Goal: Task Accomplishment & Management: Complete application form

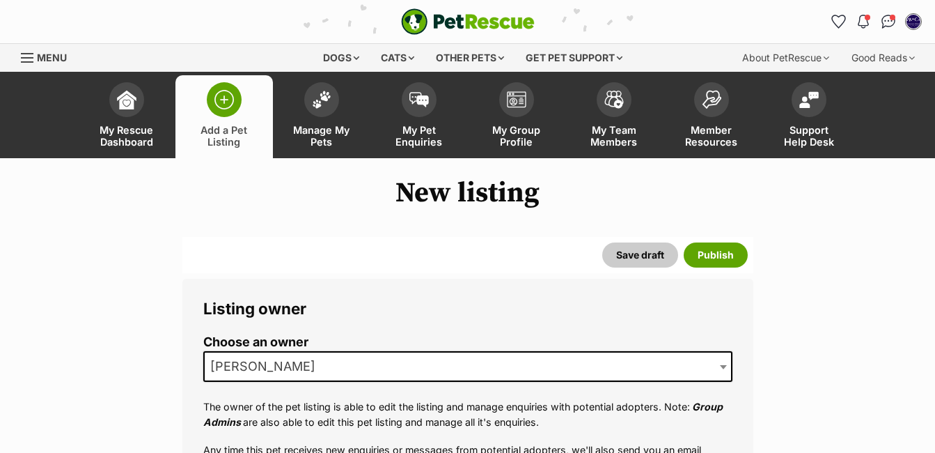
click at [221, 109] on img at bounding box center [225, 100] width 20 height 20
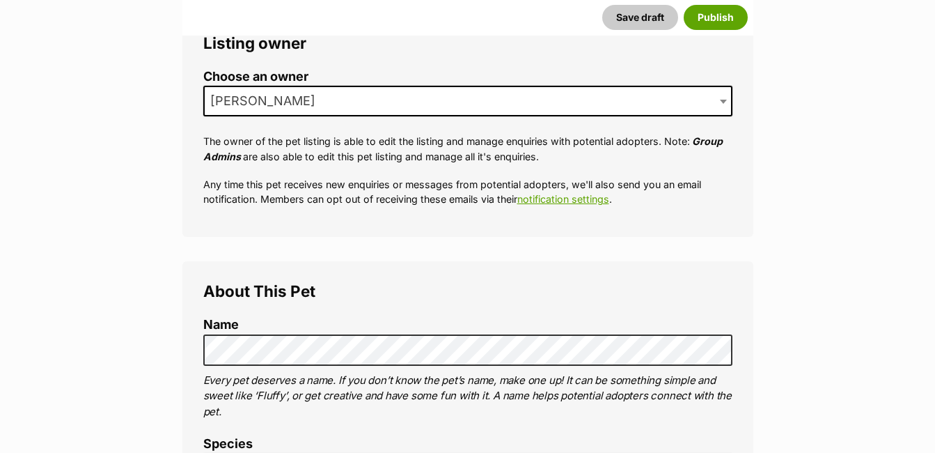
scroll to position [275, 0]
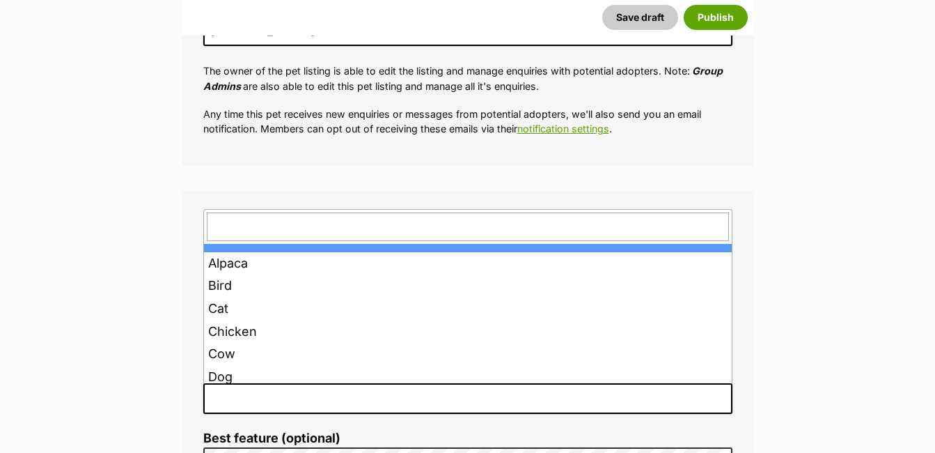
click at [264, 398] on span at bounding box center [467, 398] width 529 height 31
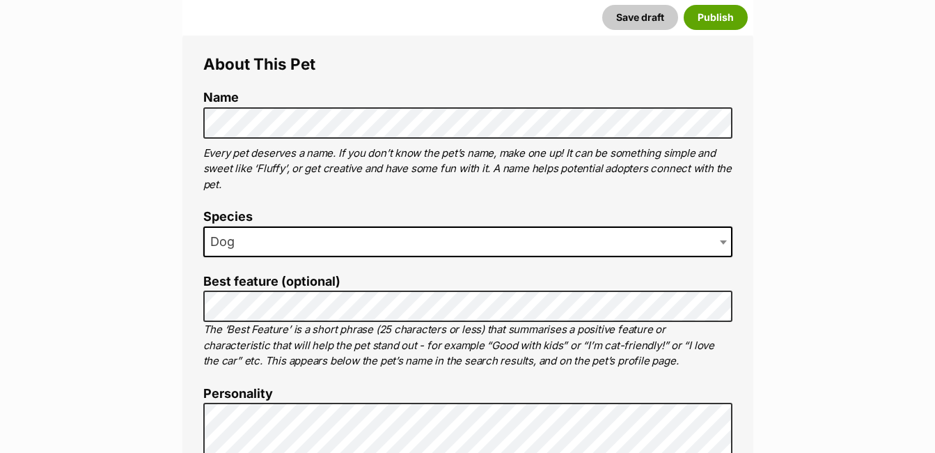
scroll to position [508, 0]
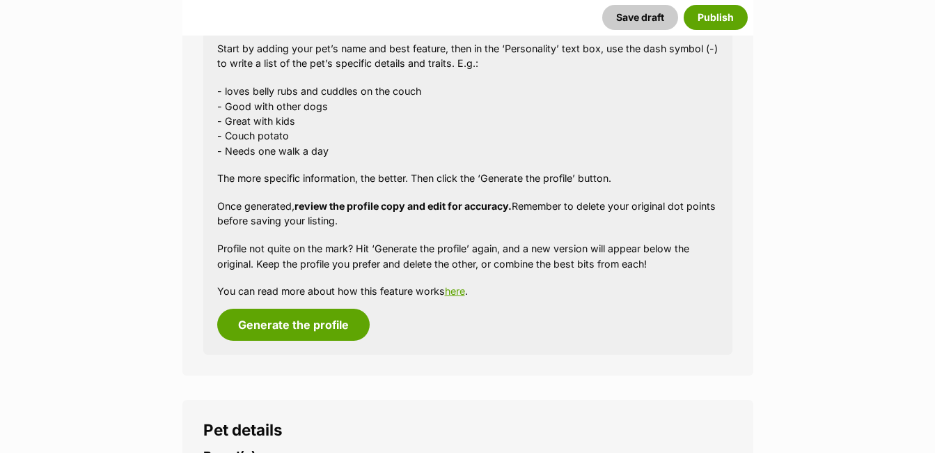
scroll to position [1318, 0]
click at [325, 327] on button "Generate the profile" at bounding box center [293, 324] width 153 height 32
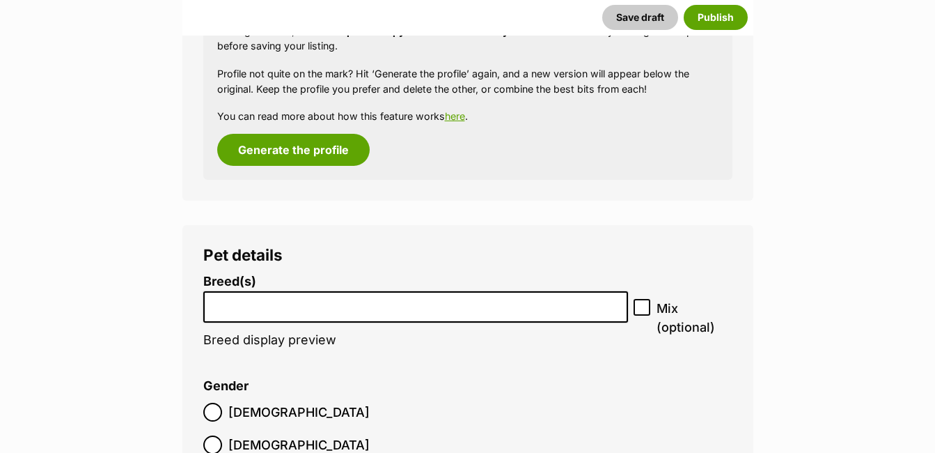
scroll to position [1752, 0]
click at [265, 306] on input "search" at bounding box center [416, 302] width 416 height 15
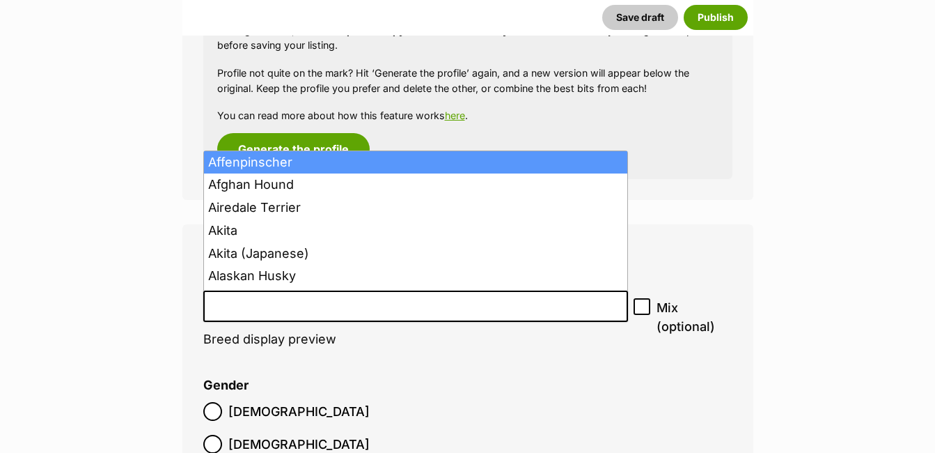
click at [265, 306] on input "search" at bounding box center [416, 302] width 416 height 15
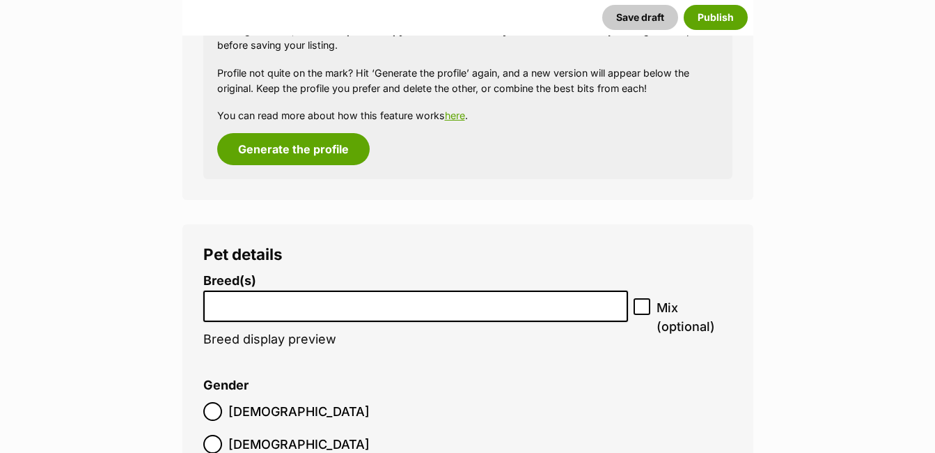
click at [228, 308] on input "search" at bounding box center [416, 302] width 416 height 15
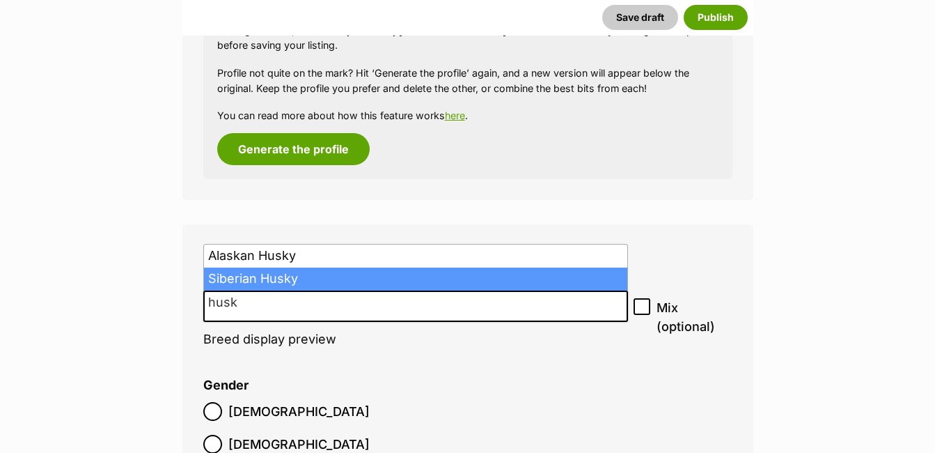
type input "husk"
select select "191"
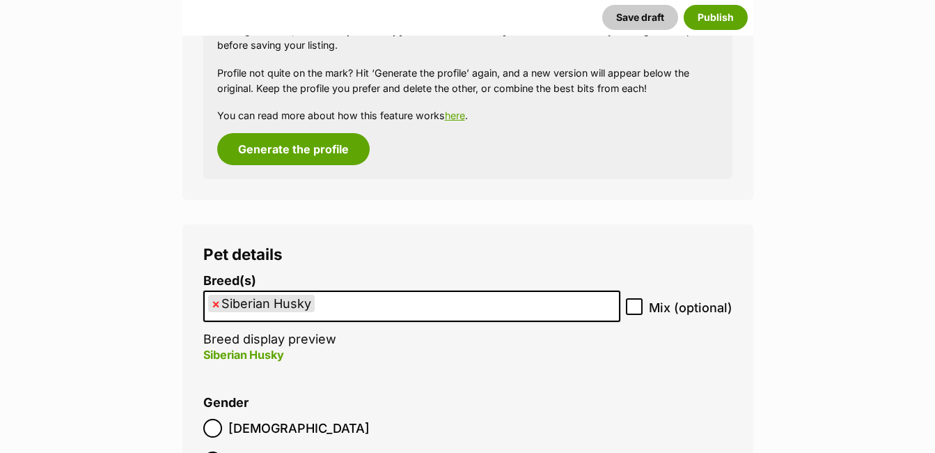
click at [365, 306] on ul "× Siberian Husky" at bounding box center [412, 306] width 414 height 29
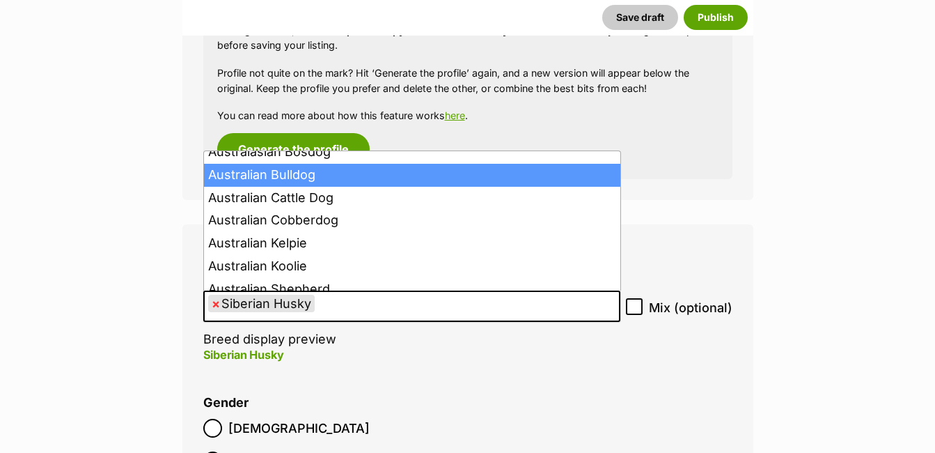
scroll to position [333, 0]
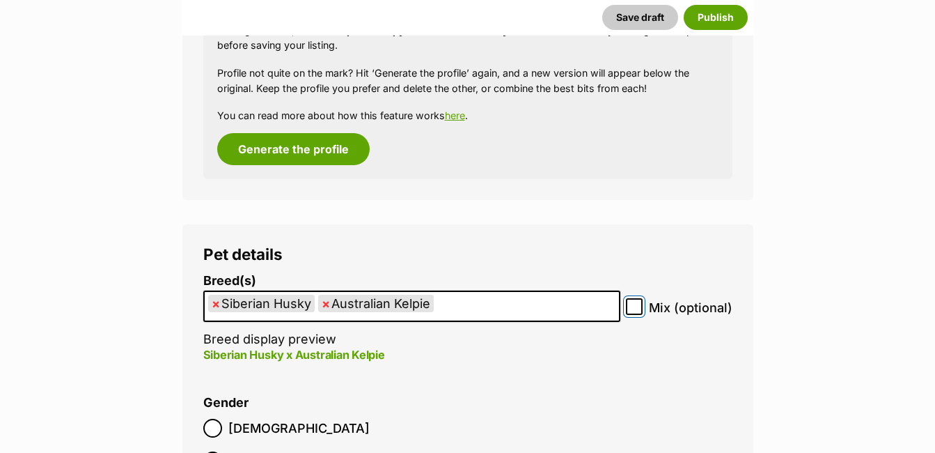
click at [640, 303] on input "Mix (optional)" at bounding box center [634, 306] width 17 height 17
checkbox input "true"
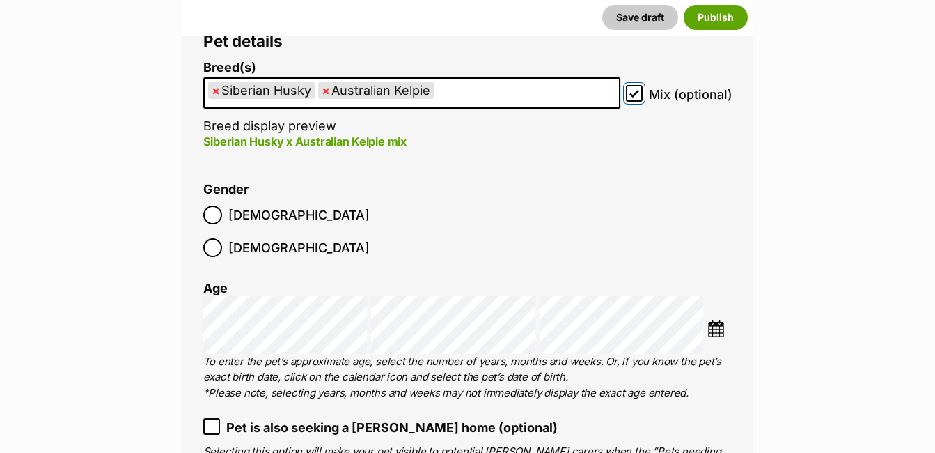
scroll to position [1966, 0]
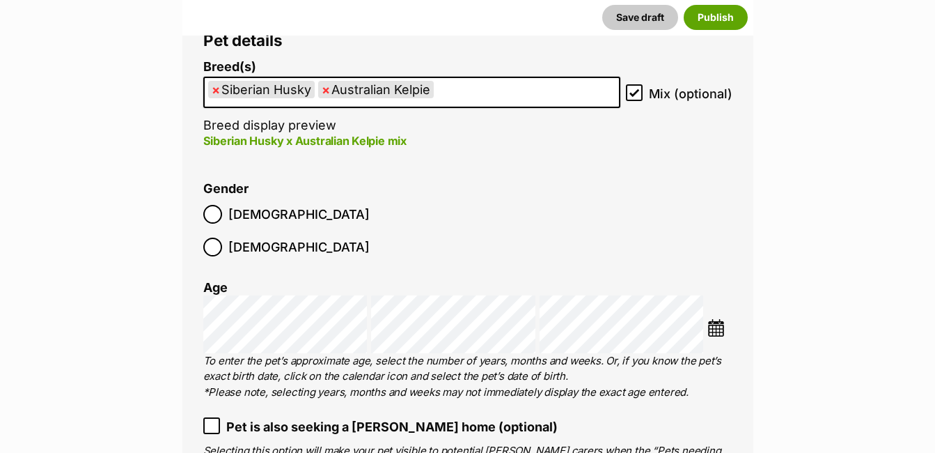
click at [715, 319] on img at bounding box center [716, 327] width 17 height 17
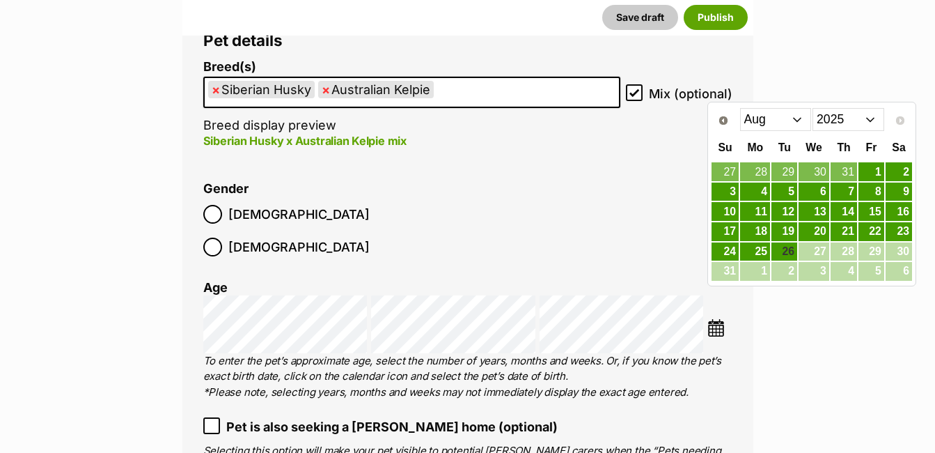
click at [804, 121] on select "Jan Feb Mar Apr May Jun [DATE] Aug" at bounding box center [776, 119] width 72 height 22
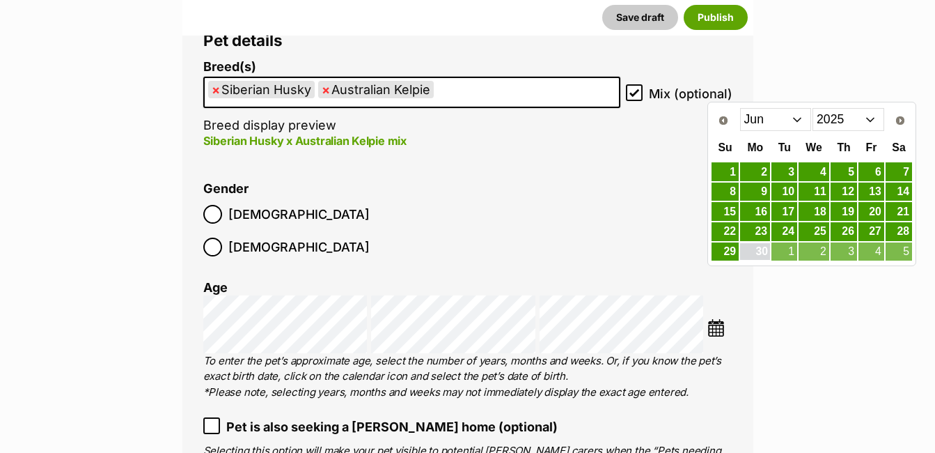
click at [765, 257] on link "30" at bounding box center [755, 251] width 30 height 17
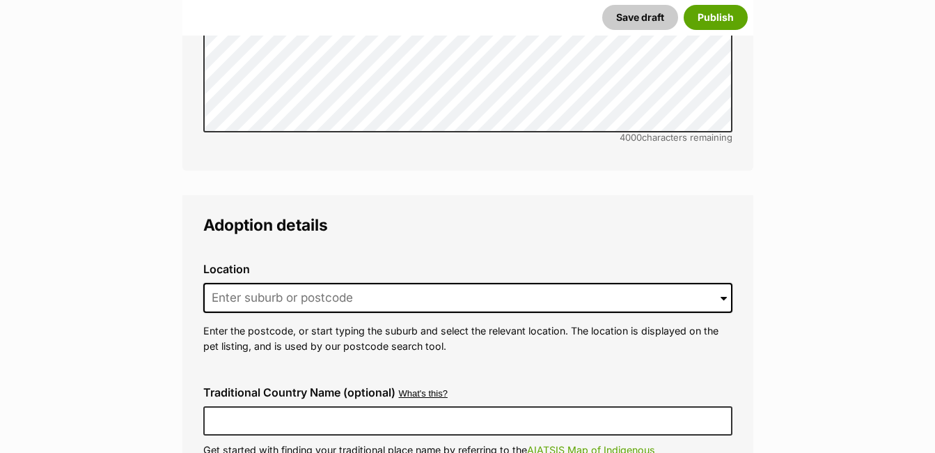
scroll to position [3319, 0]
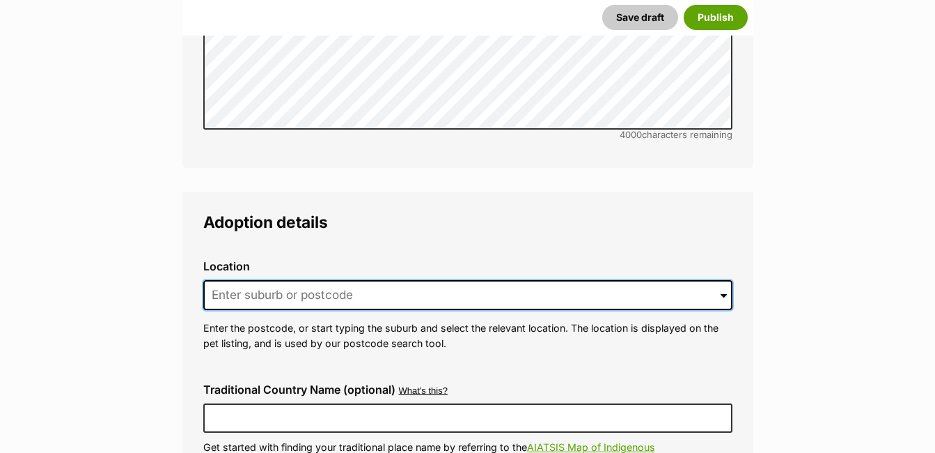
click at [405, 280] on input at bounding box center [467, 295] width 529 height 31
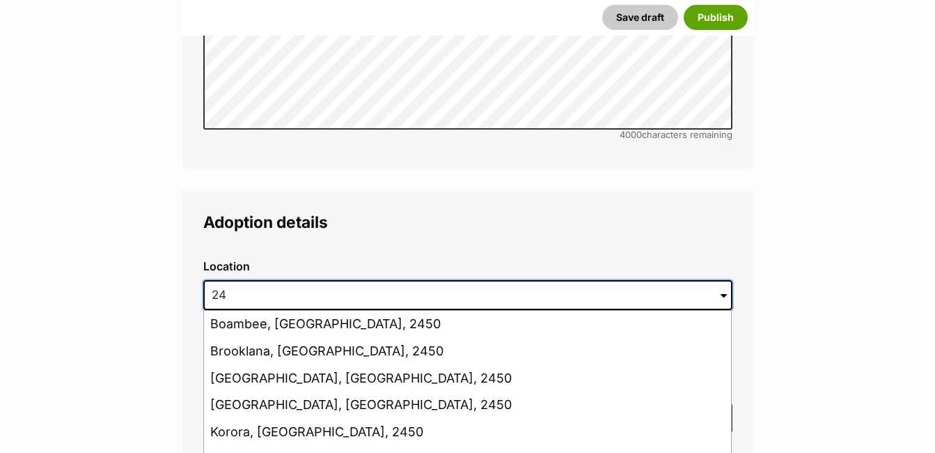
type input "2"
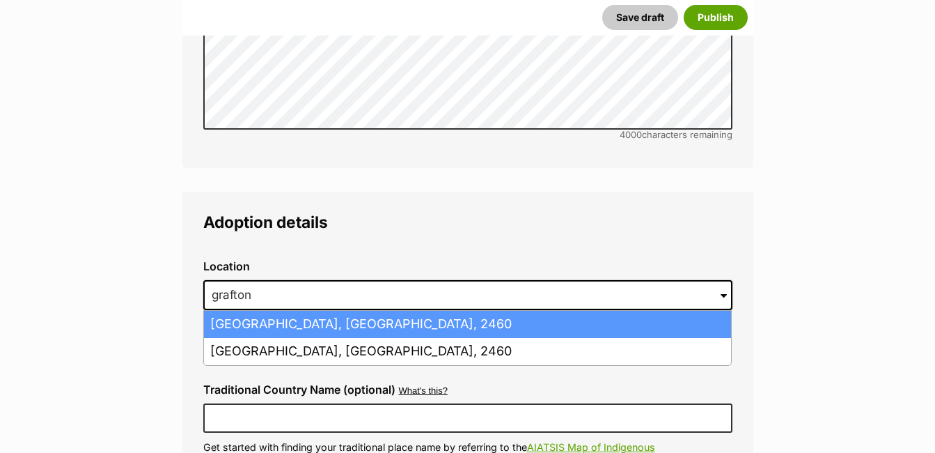
click at [398, 311] on li "[GEOGRAPHIC_DATA], [GEOGRAPHIC_DATA], 2460" at bounding box center [467, 324] width 527 height 27
type input "[GEOGRAPHIC_DATA], [GEOGRAPHIC_DATA], 2460"
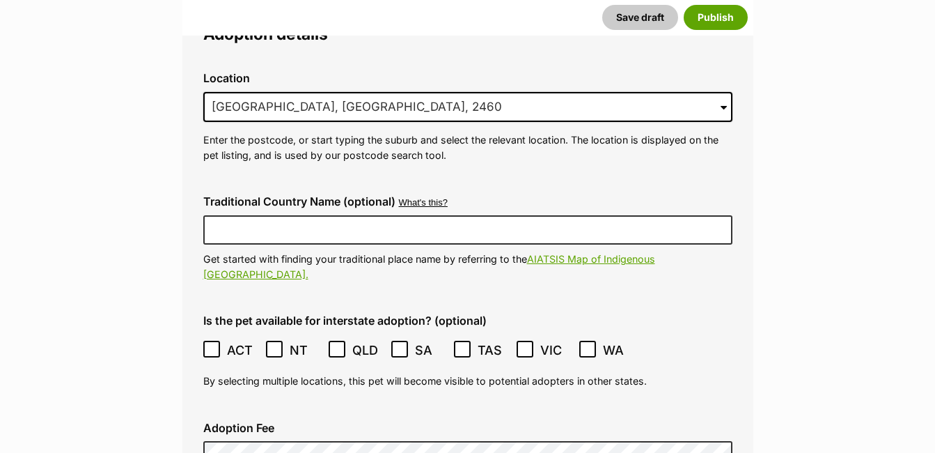
scroll to position [3508, 0]
click at [585, 343] on icon at bounding box center [588, 348] width 10 height 10
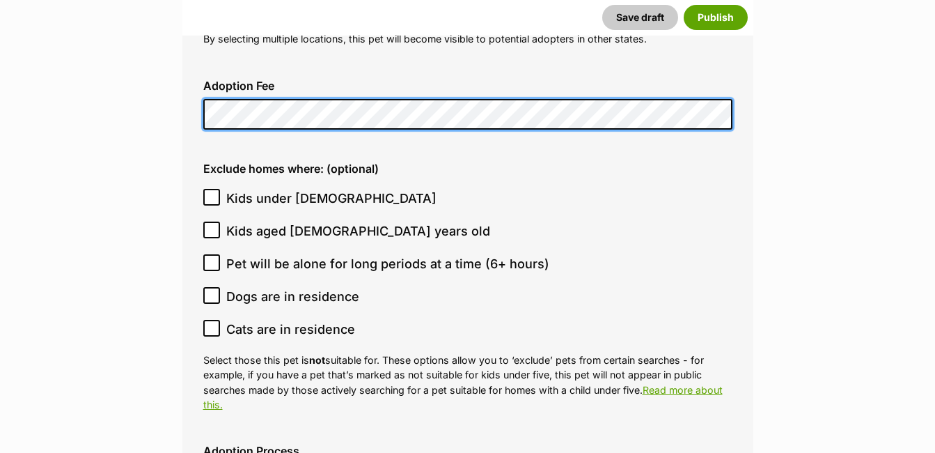
scroll to position [3850, 0]
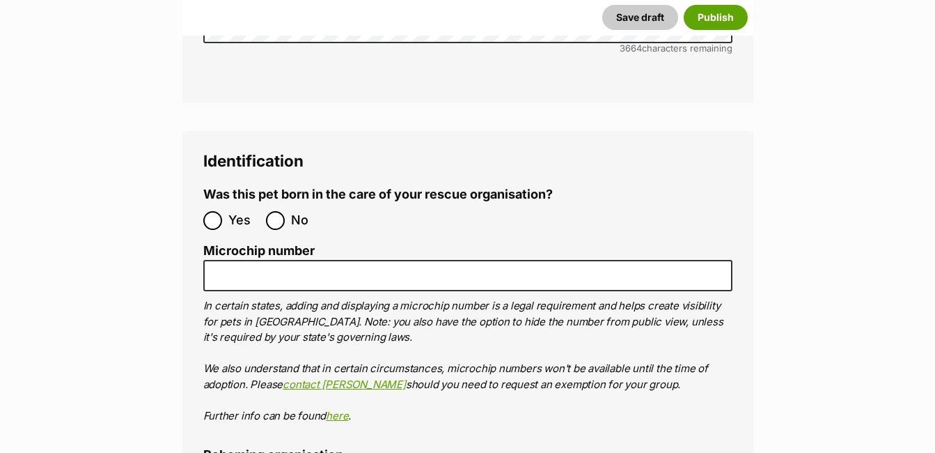
scroll to position [4655, 0]
click at [275, 210] on input "No" at bounding box center [275, 219] width 19 height 19
radio input "true"
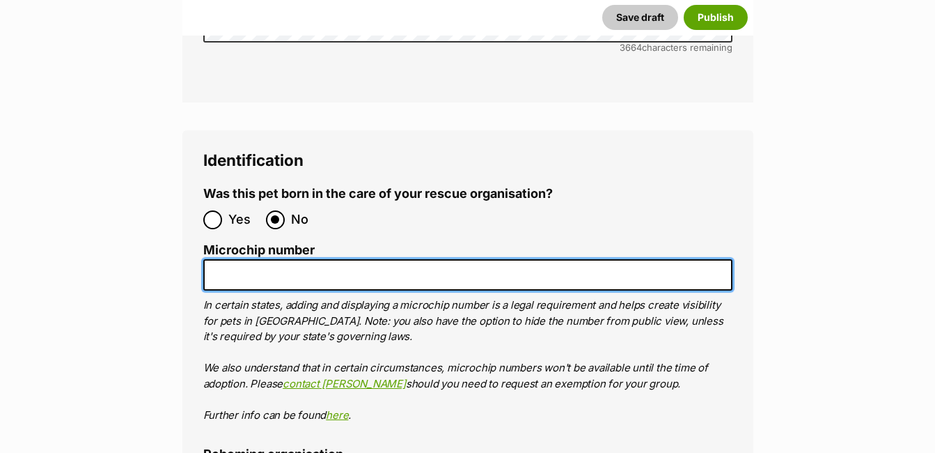
click at [230, 259] on input "Microchip number" at bounding box center [467, 274] width 529 height 31
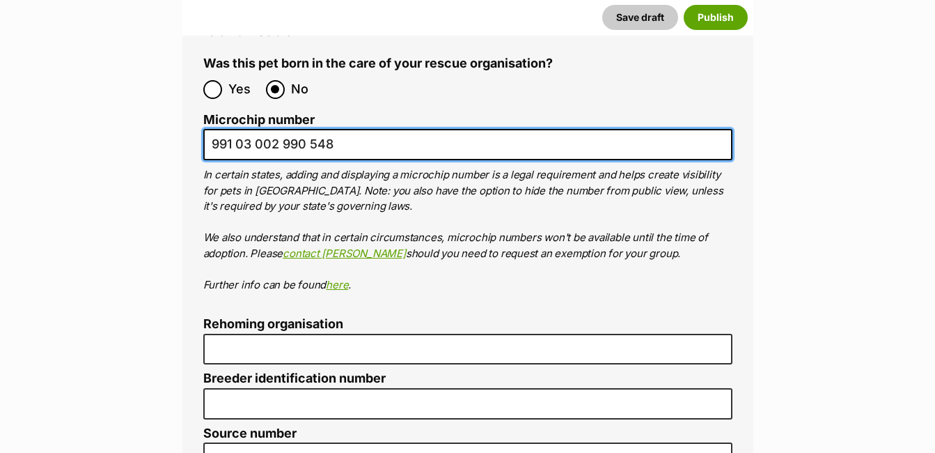
scroll to position [4786, 0]
type input "991 03 002 990 548"
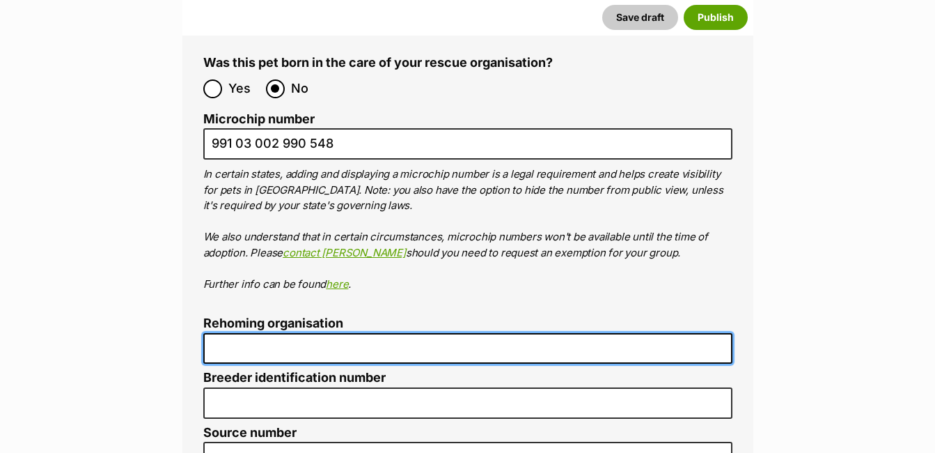
click at [258, 333] on input "Rehoming organisation" at bounding box center [467, 348] width 529 height 31
type input "R251000004"
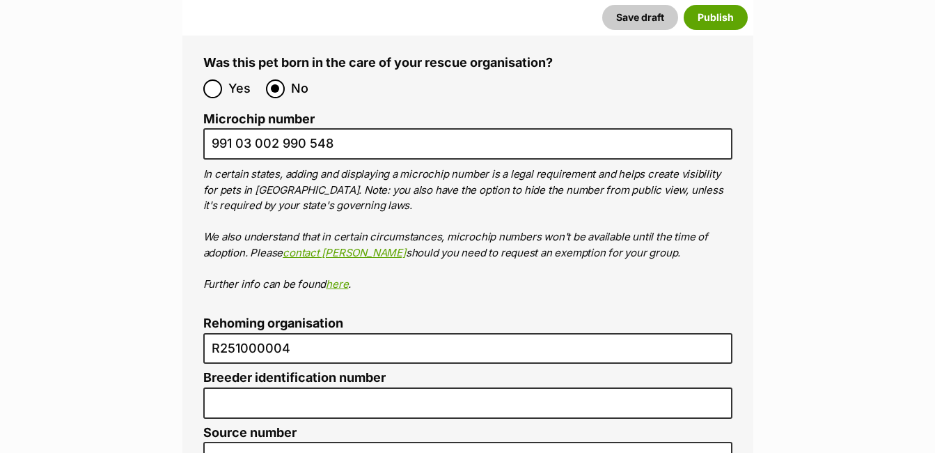
type input "[GEOGRAPHIC_DATA]"
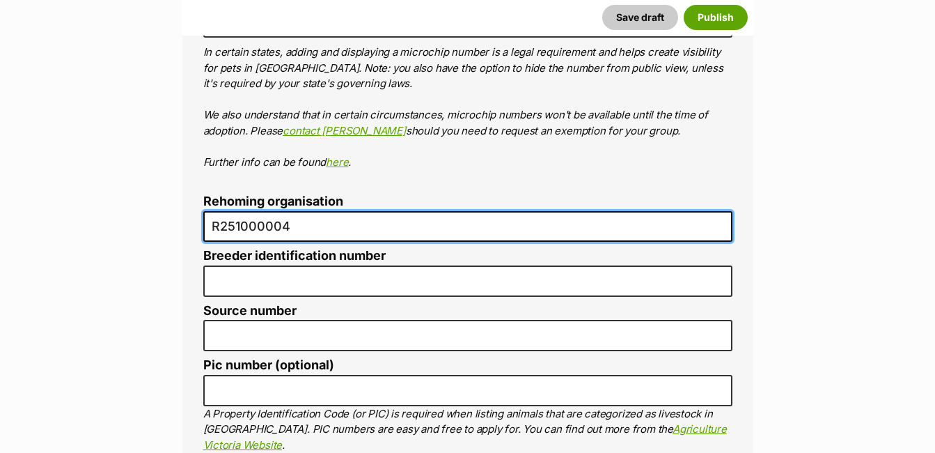
scroll to position [4909, 0]
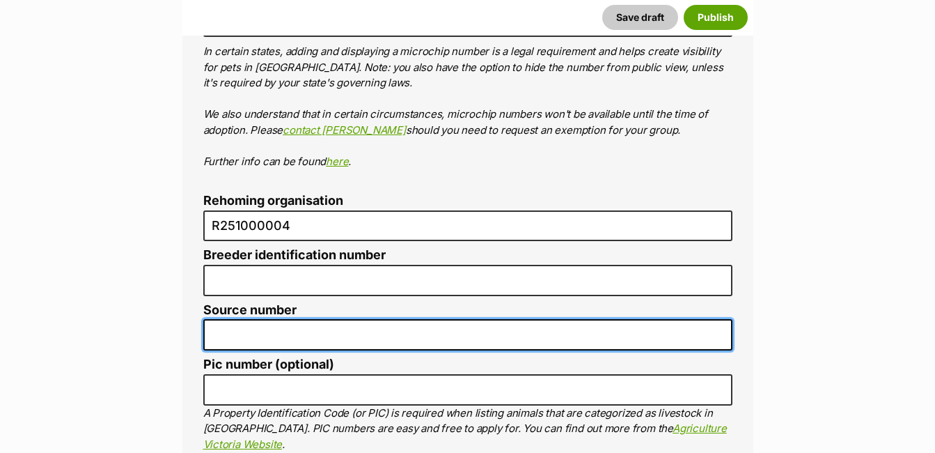
click at [258, 319] on input "Source number" at bounding box center [467, 334] width 529 height 31
type input "RE147320"
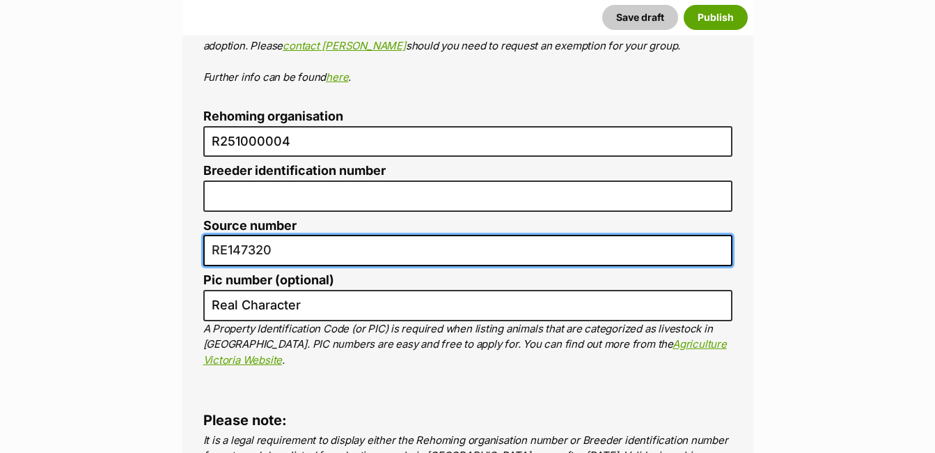
scroll to position [4994, 0]
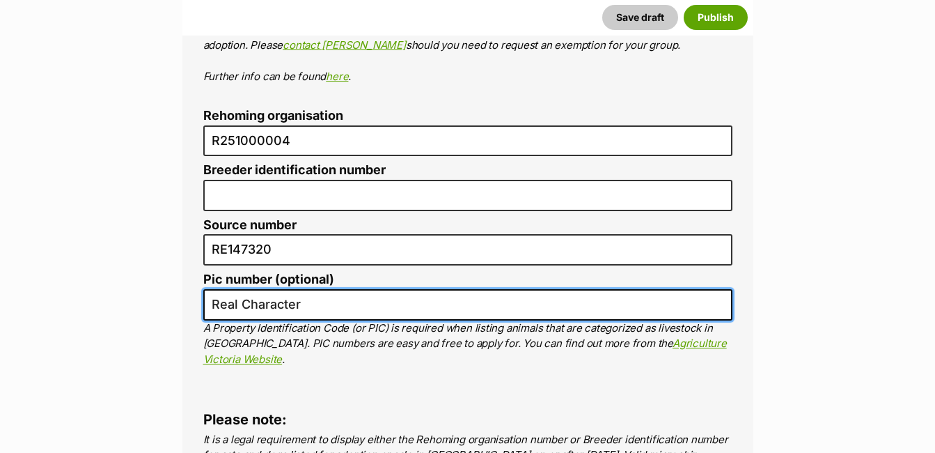
click at [312, 289] on input "Real Character" at bounding box center [467, 304] width 529 height 31
type input "R"
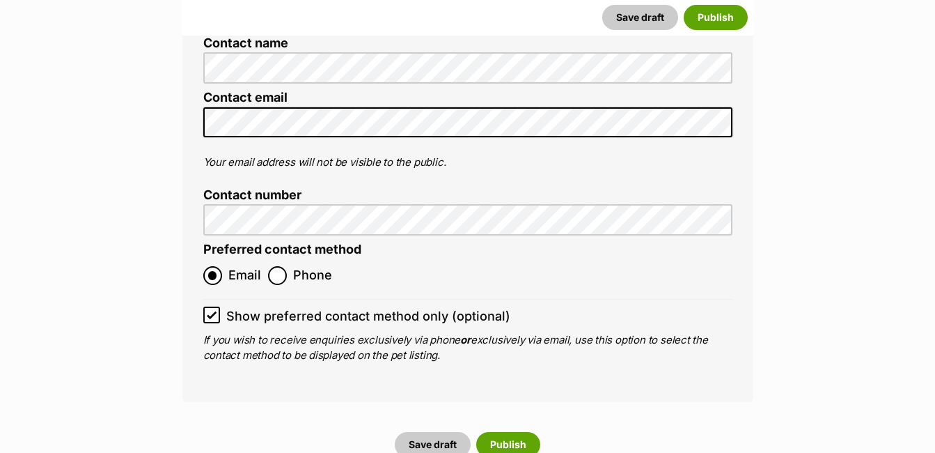
scroll to position [5755, 0]
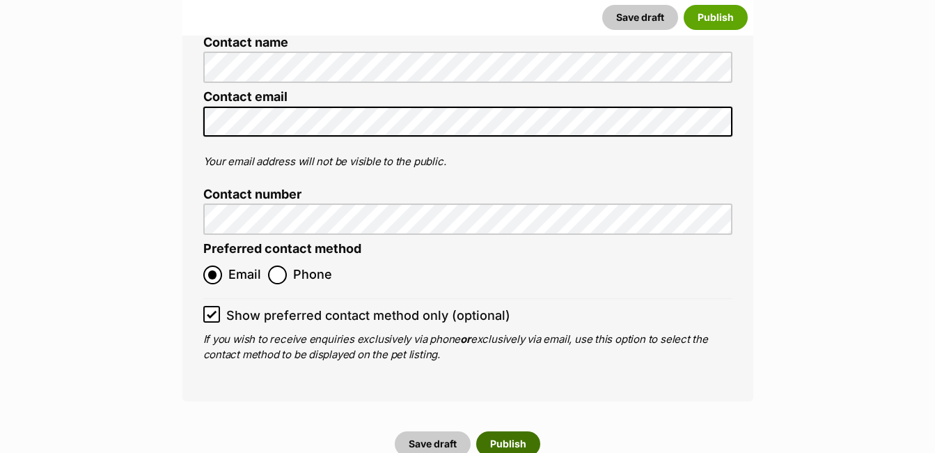
click at [510, 431] on button "Publish" at bounding box center [508, 443] width 64 height 25
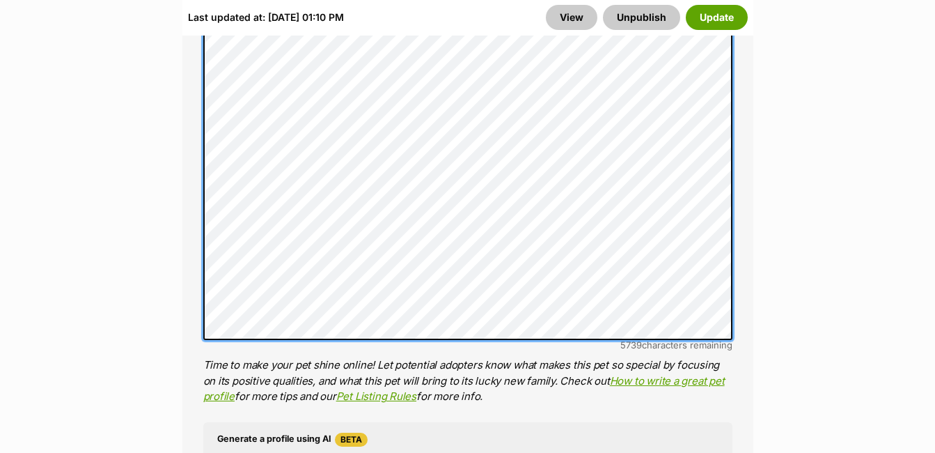
scroll to position [1350, 0]
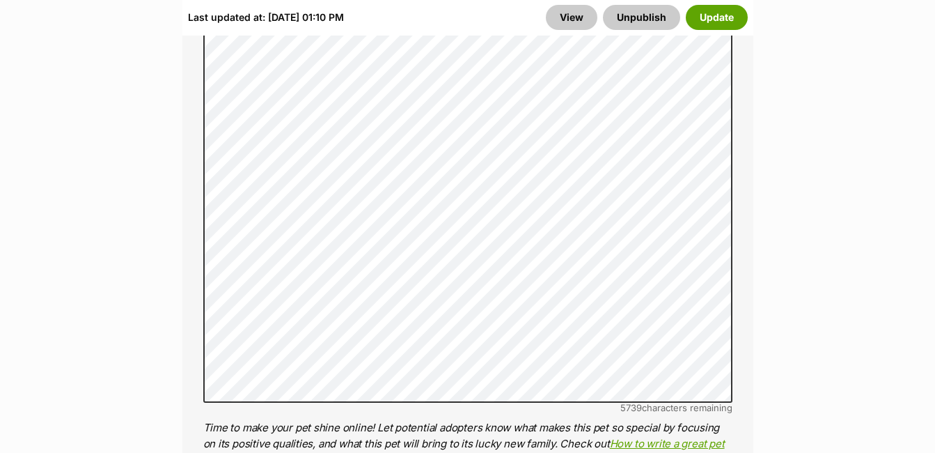
click at [740, 164] on div "About This Pet Name Henlo there, it looks like you might be using the pet name …" at bounding box center [467, 183] width 571 height 1426
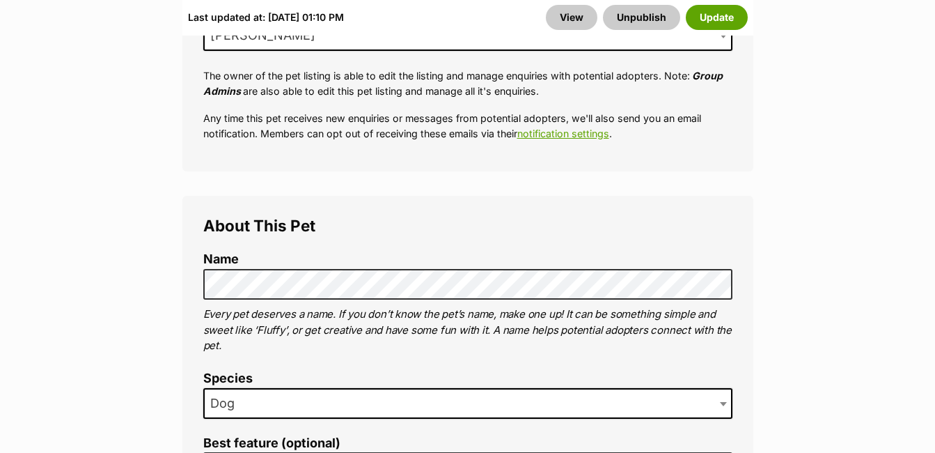
scroll to position [627, 0]
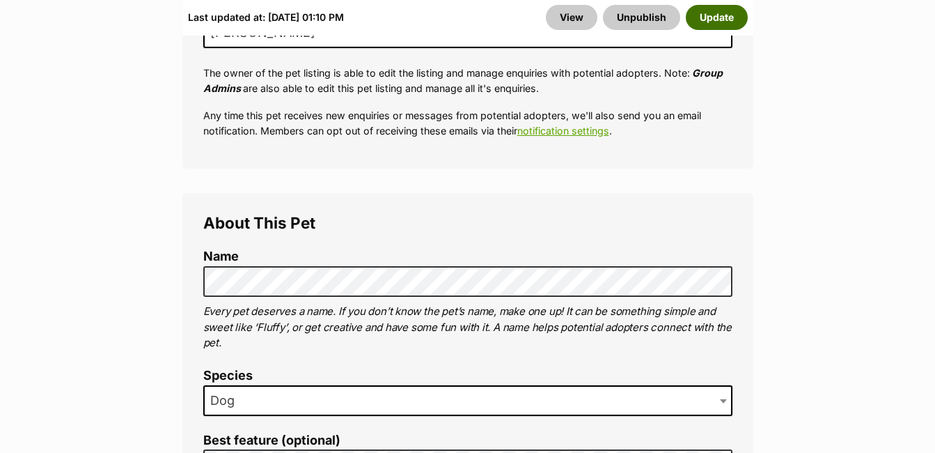
click at [712, 21] on button "Update" at bounding box center [717, 17] width 62 height 25
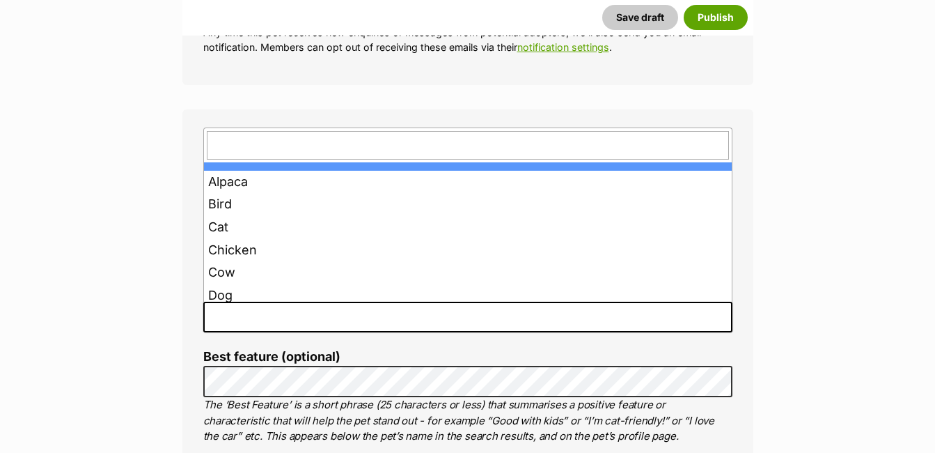
click at [328, 327] on span at bounding box center [467, 317] width 529 height 31
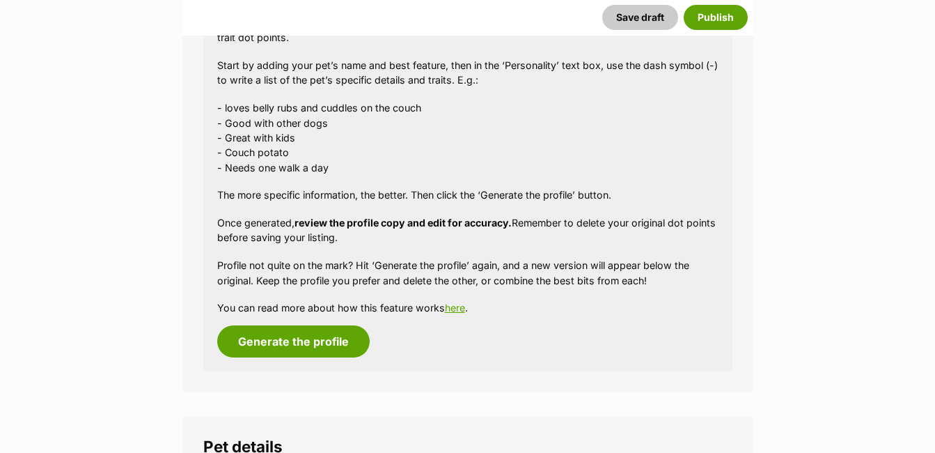
scroll to position [1302, 0]
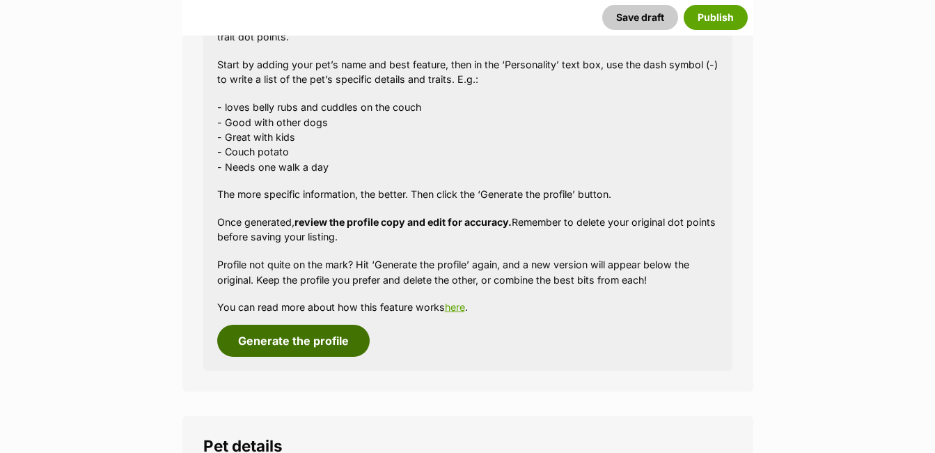
click at [281, 339] on button "Generate the profile" at bounding box center [293, 341] width 153 height 32
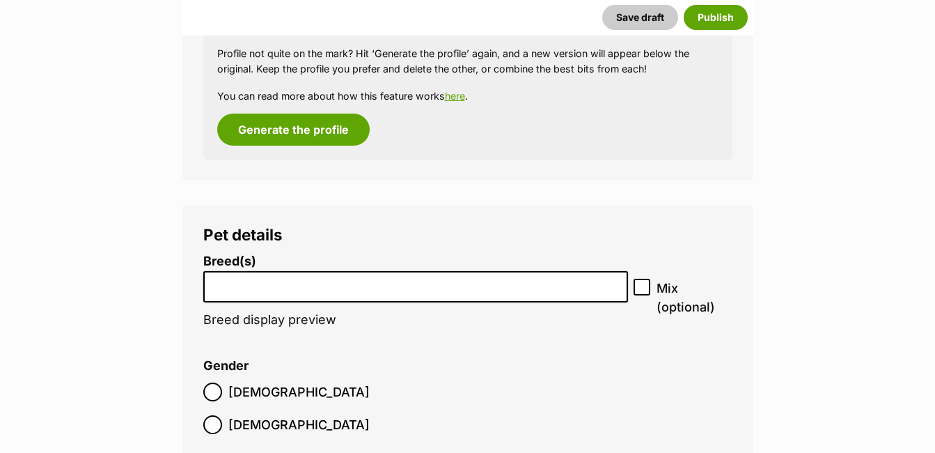
scroll to position [1759, 0]
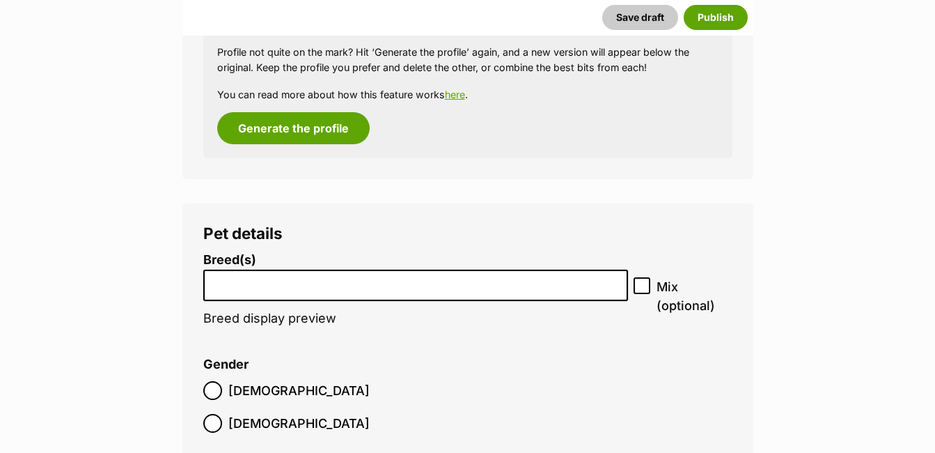
click at [294, 285] on input "search" at bounding box center [416, 281] width 416 height 15
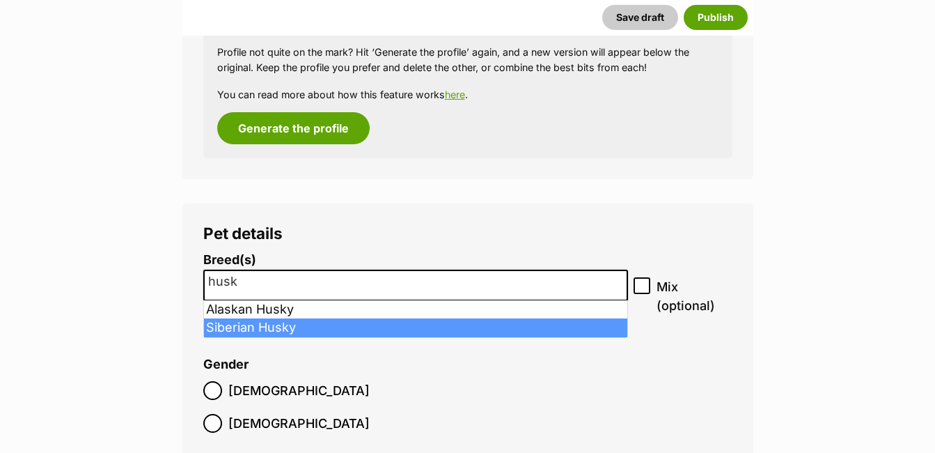
type input "husk"
select select "191"
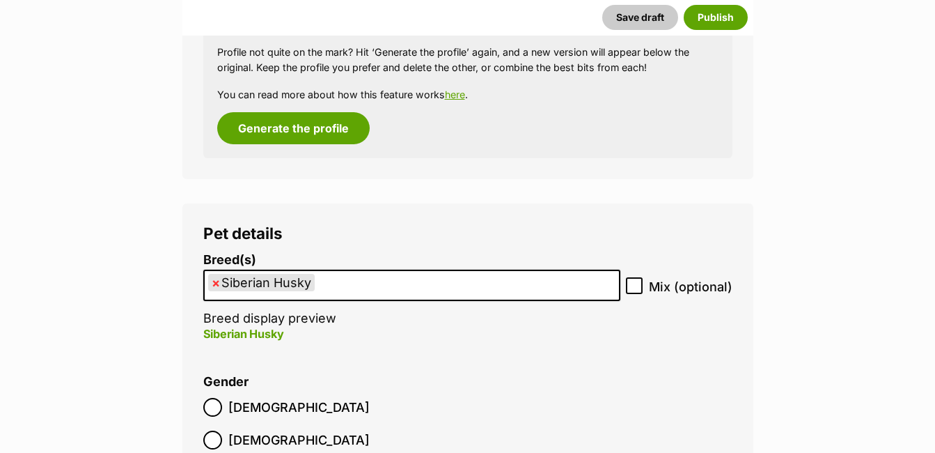
click at [631, 287] on icon at bounding box center [634, 286] width 8 height 6
click at [631, 287] on input "Mix (optional)" at bounding box center [634, 285] width 17 height 17
checkbox input "true"
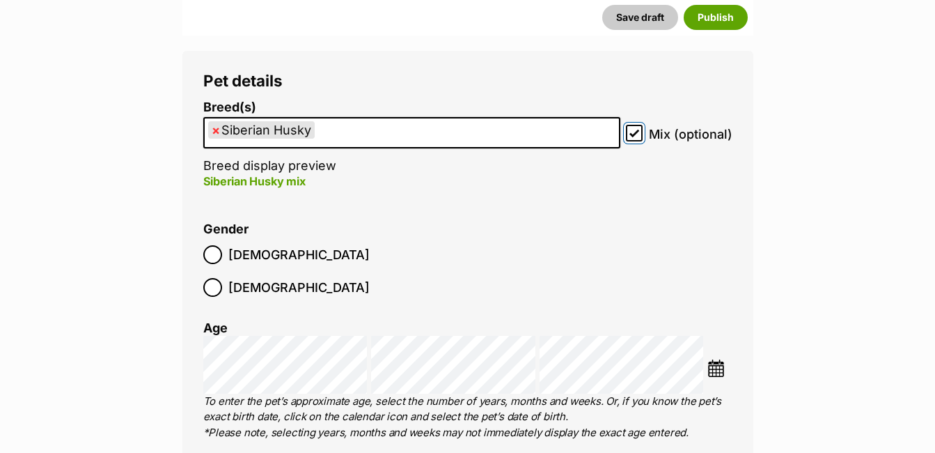
scroll to position [1912, 0]
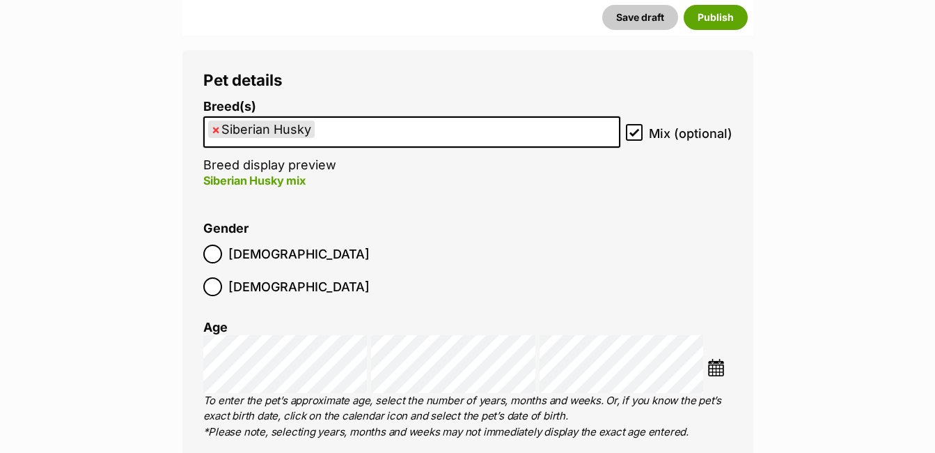
click at [715, 359] on img at bounding box center [716, 367] width 17 height 17
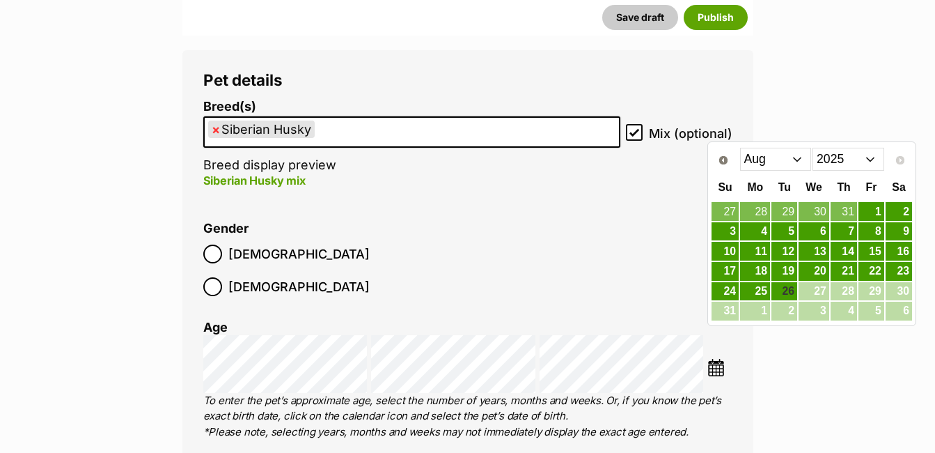
click at [797, 159] on select "Jan Feb Mar Apr May Jun [DATE] Aug" at bounding box center [776, 159] width 72 height 22
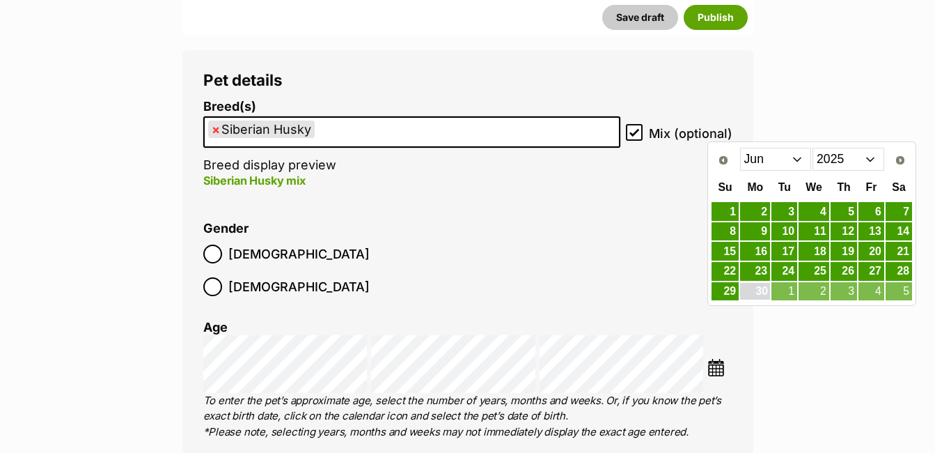
click at [761, 290] on link "30" at bounding box center [755, 291] width 30 height 17
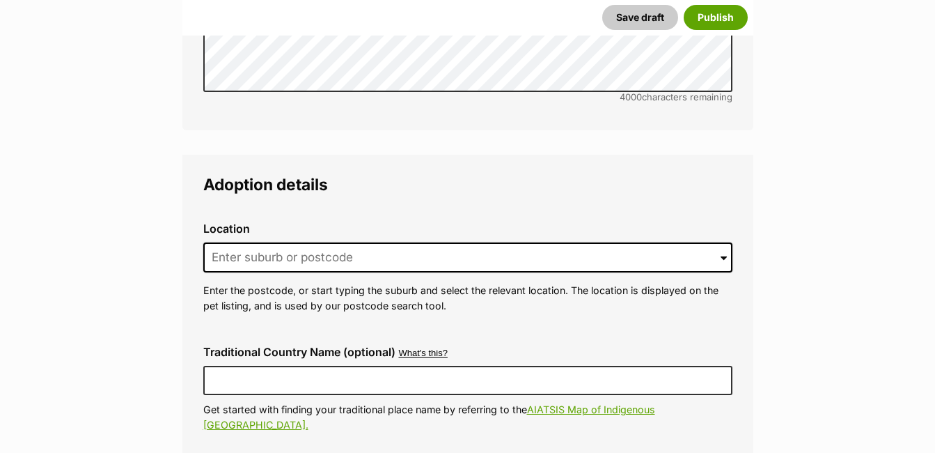
scroll to position [3347, 0]
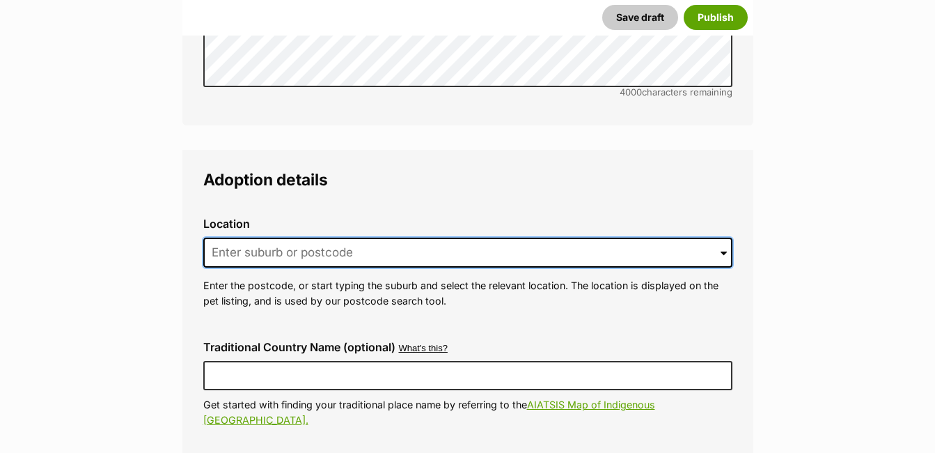
click at [357, 237] on input at bounding box center [467, 252] width 529 height 31
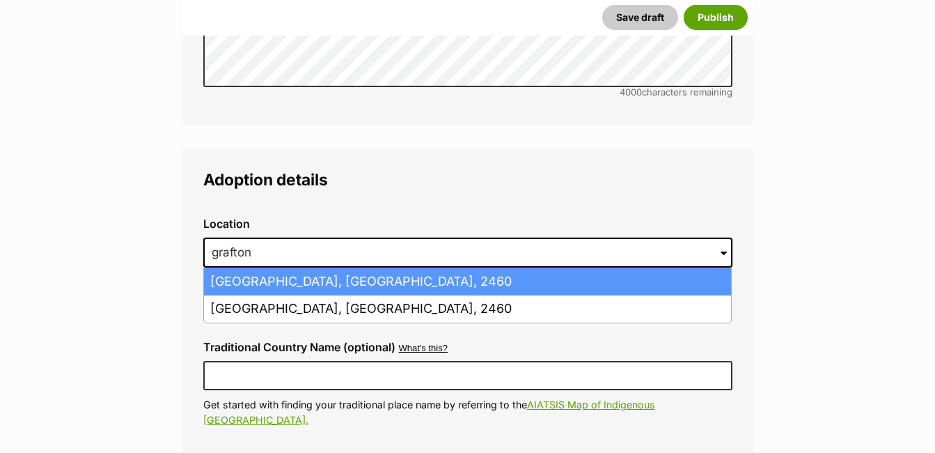
click at [357, 268] on li "[GEOGRAPHIC_DATA], [GEOGRAPHIC_DATA], 2460" at bounding box center [467, 281] width 527 height 27
type input "[GEOGRAPHIC_DATA], [GEOGRAPHIC_DATA], 2460"
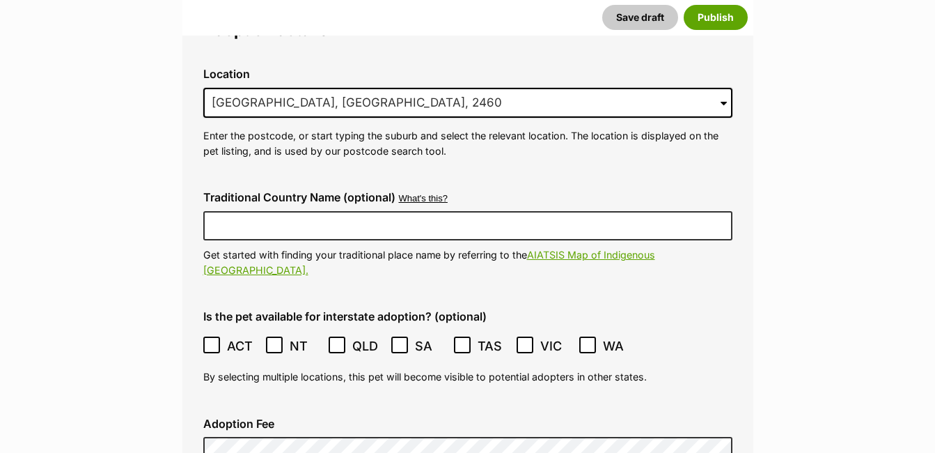
scroll to position [3501, 0]
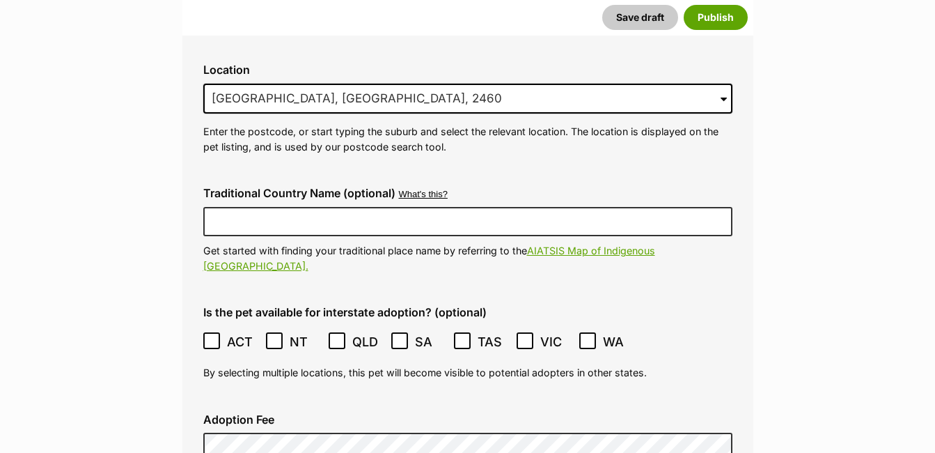
click at [526, 338] on icon at bounding box center [525, 341] width 8 height 6
click at [590, 336] on icon at bounding box center [588, 341] width 10 height 10
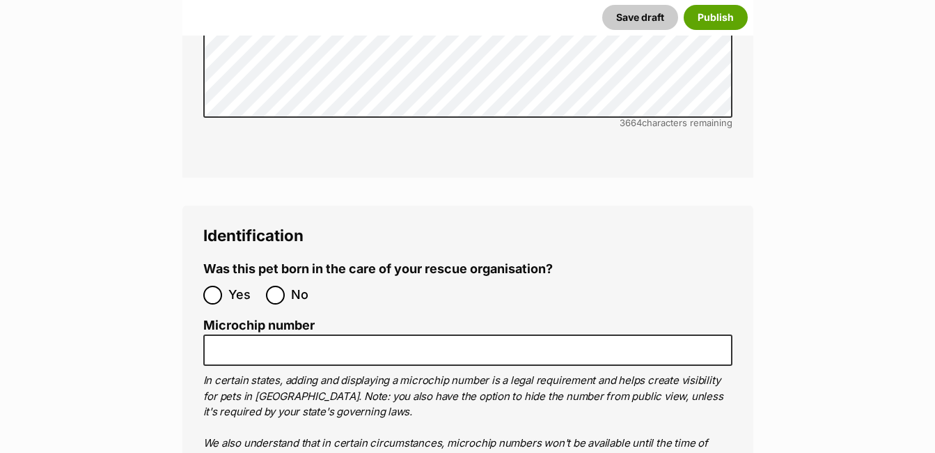
scroll to position [4567, 0]
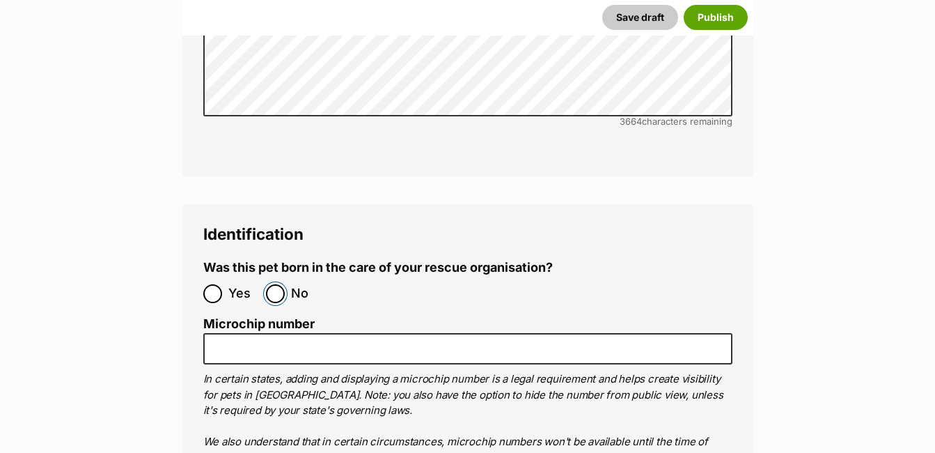
click at [274, 284] on input "No" at bounding box center [275, 293] width 19 height 19
radio input "true"
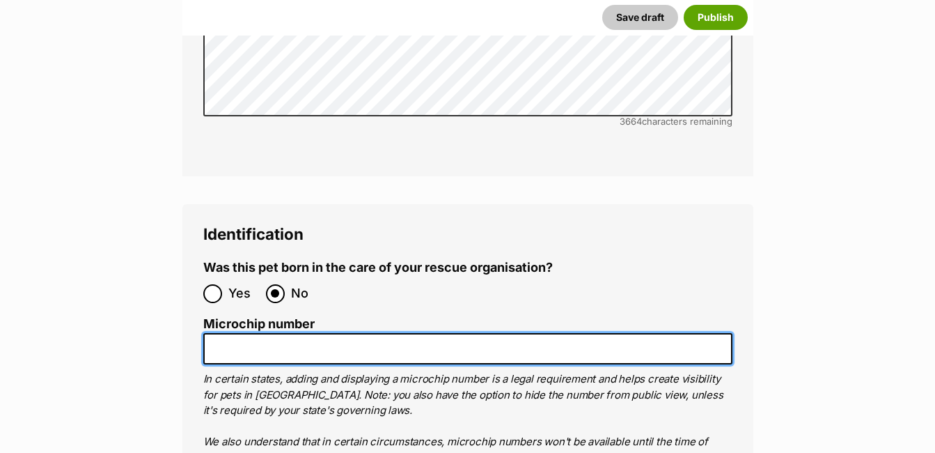
click at [263, 333] on input "Microchip number" at bounding box center [467, 348] width 529 height 31
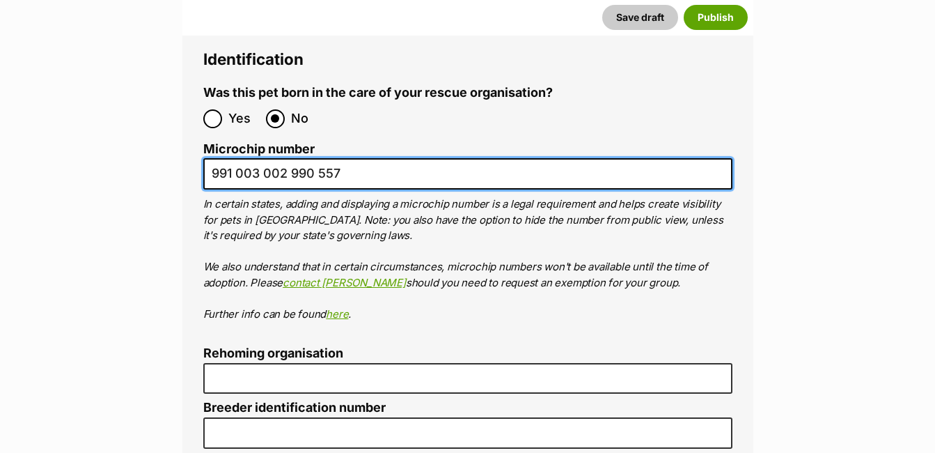
scroll to position [4742, 0]
type input "991 003 002 990 557"
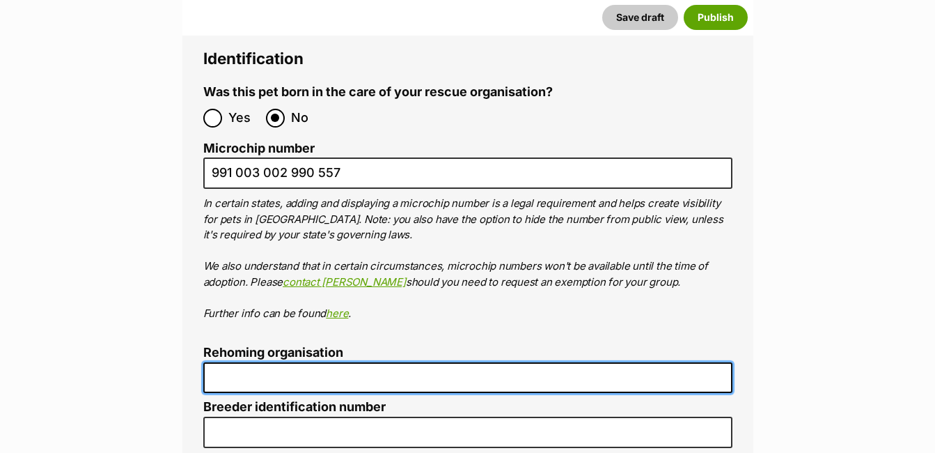
click at [258, 362] on input "Rehoming organisation" at bounding box center [467, 377] width 529 height 31
type input "R251000004"
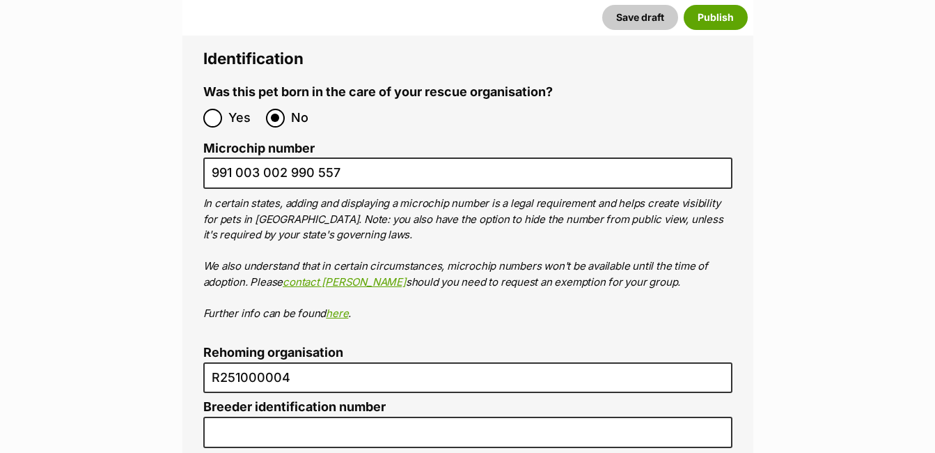
type input "[GEOGRAPHIC_DATA]"
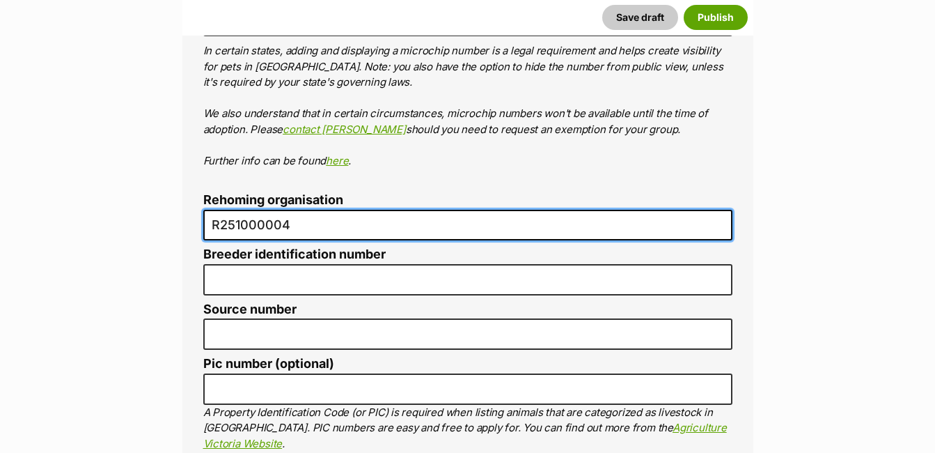
scroll to position [4895, 0]
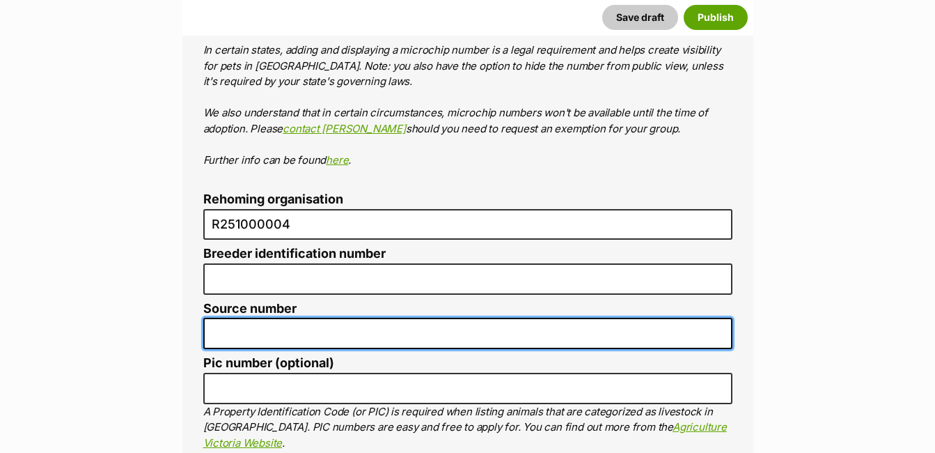
click at [268, 318] on input "Source number" at bounding box center [467, 333] width 529 height 31
type input "RE147320"
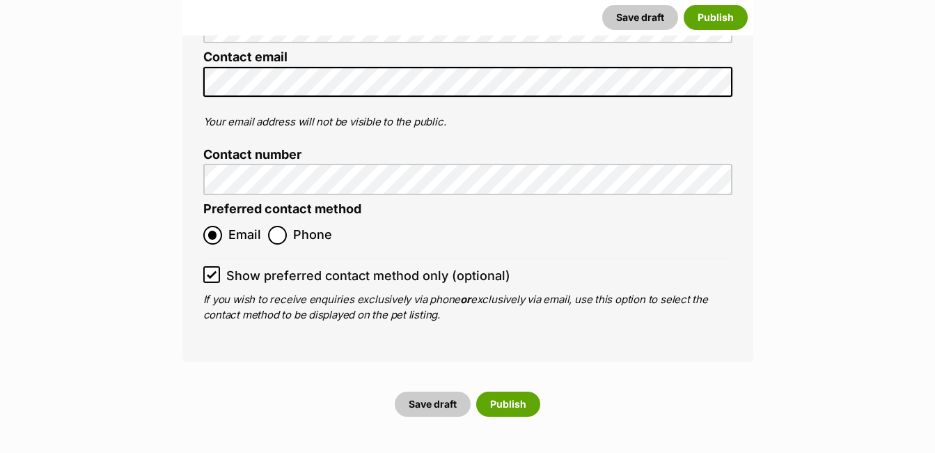
scroll to position [5781, 0]
click at [508, 391] on button "Publish" at bounding box center [508, 403] width 64 height 25
